Goal: Use online tool/utility: Utilize a website feature to perform a specific function

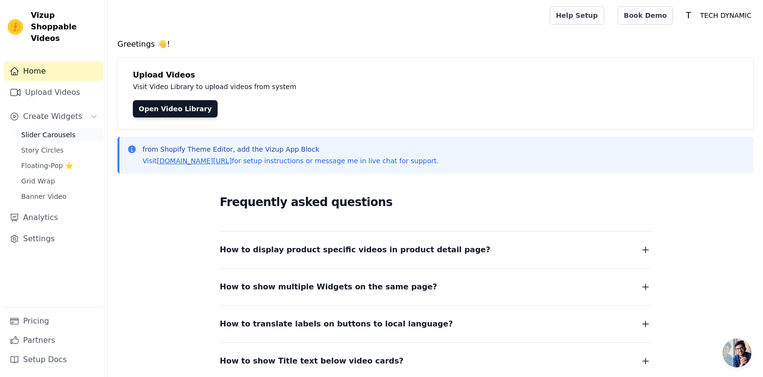
click at [58, 130] on span "Slider Carousels" at bounding box center [48, 135] width 54 height 10
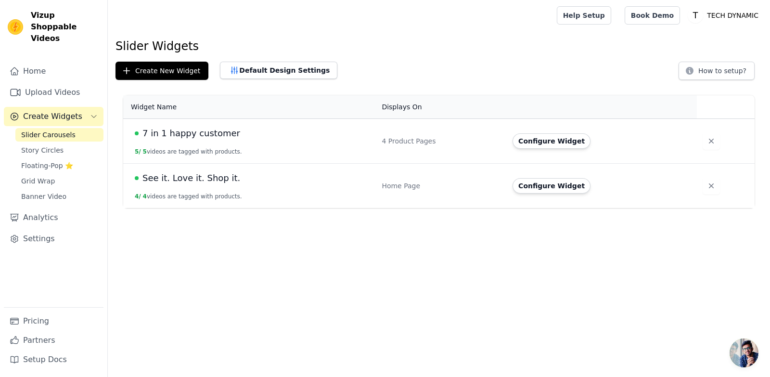
click at [352, 195] on td "See it. Love it. Shop it. 4 / 4 videos are tagged with products." at bounding box center [249, 186] width 253 height 45
click at [533, 193] on button "Configure Widget" at bounding box center [552, 185] width 78 height 15
